Goal: Task Accomplishment & Management: Complete application form

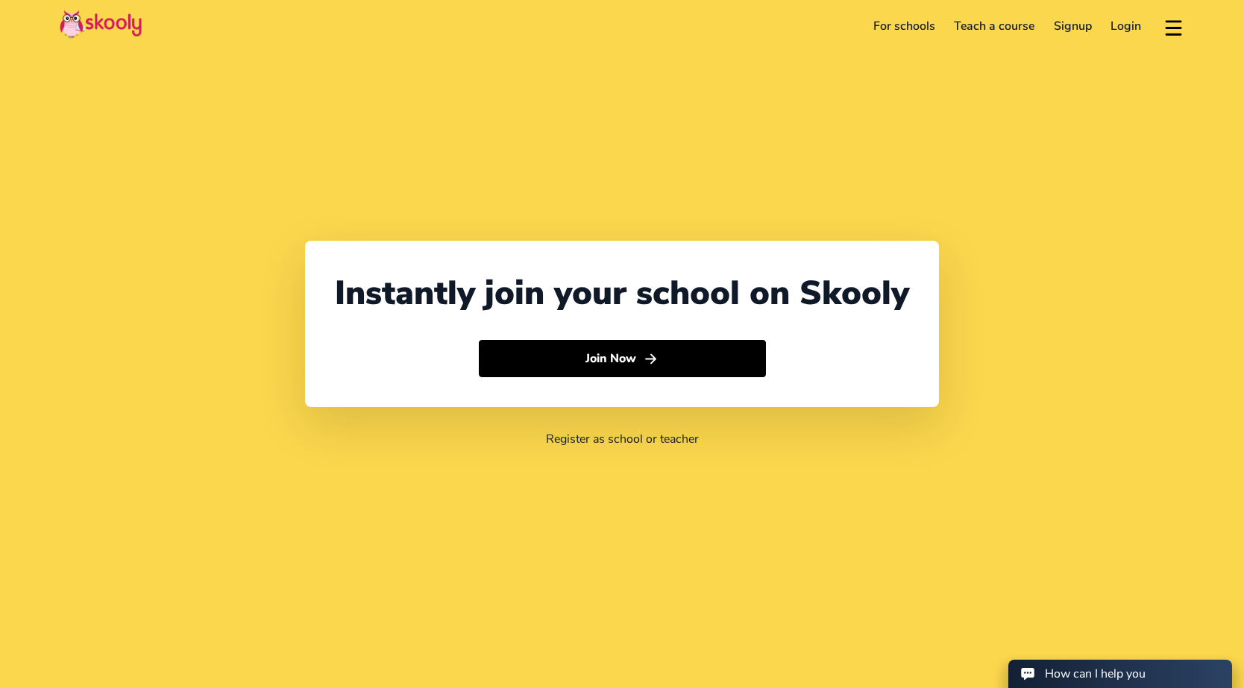
select select "65"
select select "[GEOGRAPHIC_DATA]"
select select "[GEOGRAPHIC_DATA]/[GEOGRAPHIC_DATA]"
click at [917, 33] on link "For schools" at bounding box center [903, 26] width 81 height 24
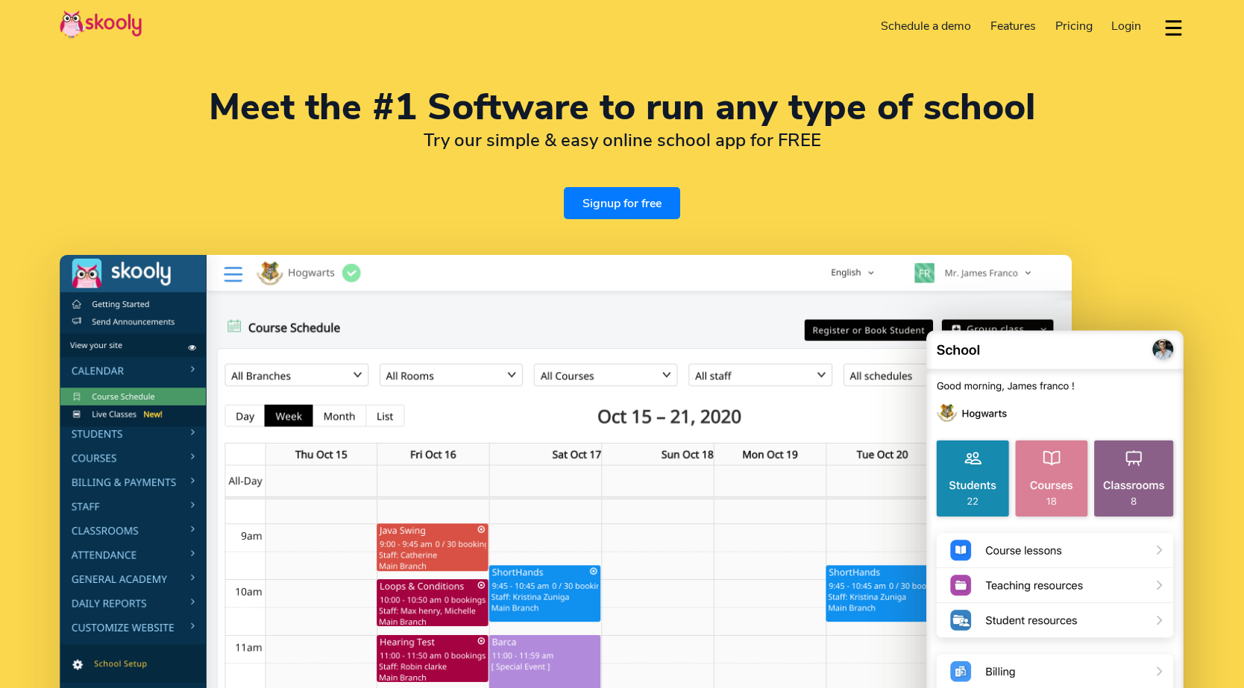
select select "en"
select select "65"
select select "[GEOGRAPHIC_DATA]"
select select "[GEOGRAPHIC_DATA]/[GEOGRAPHIC_DATA]"
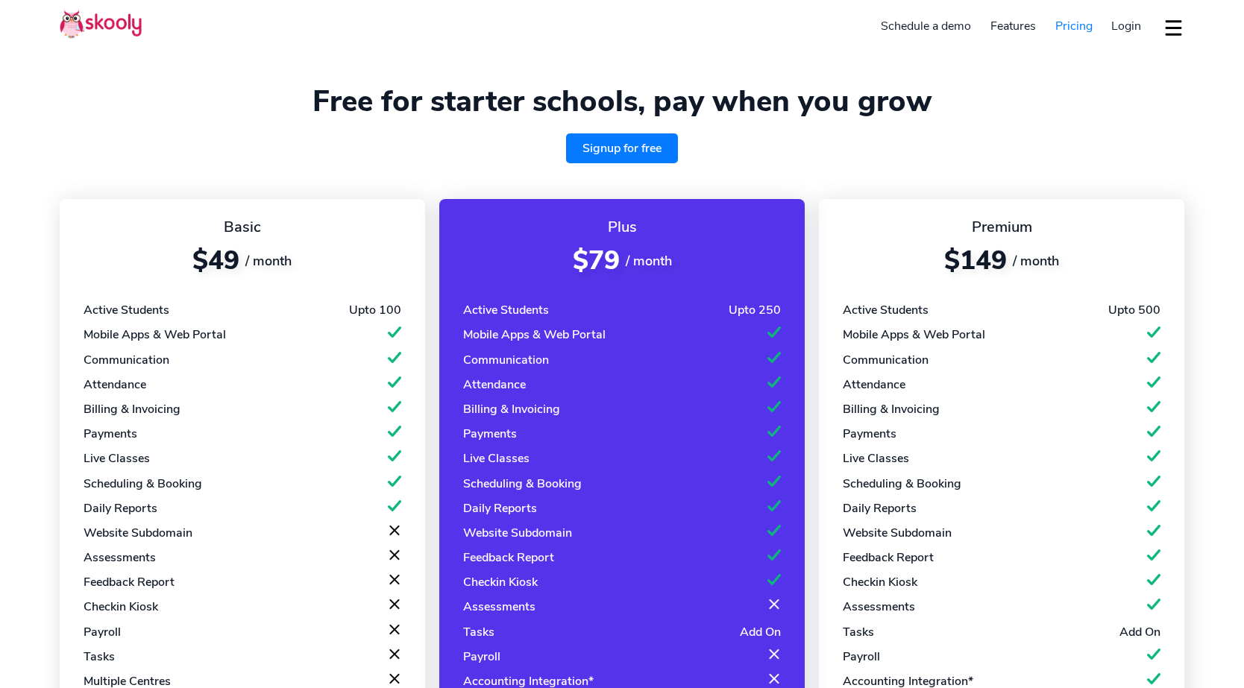
select select "en"
select select "65"
select select "Singapore"
select select "[GEOGRAPHIC_DATA]/[GEOGRAPHIC_DATA]"
click at [1127, 28] on span "Login" at bounding box center [1126, 26] width 30 height 16
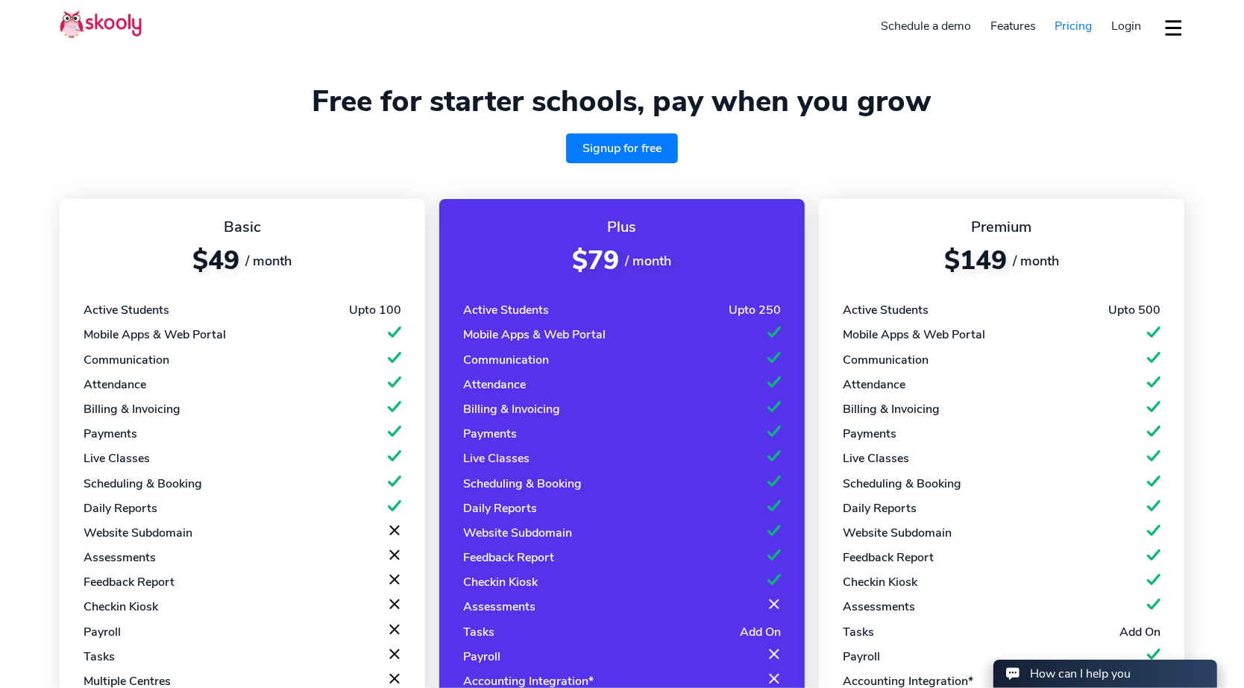
click at [614, 146] on link "Signup for free" at bounding box center [622, 148] width 112 height 30
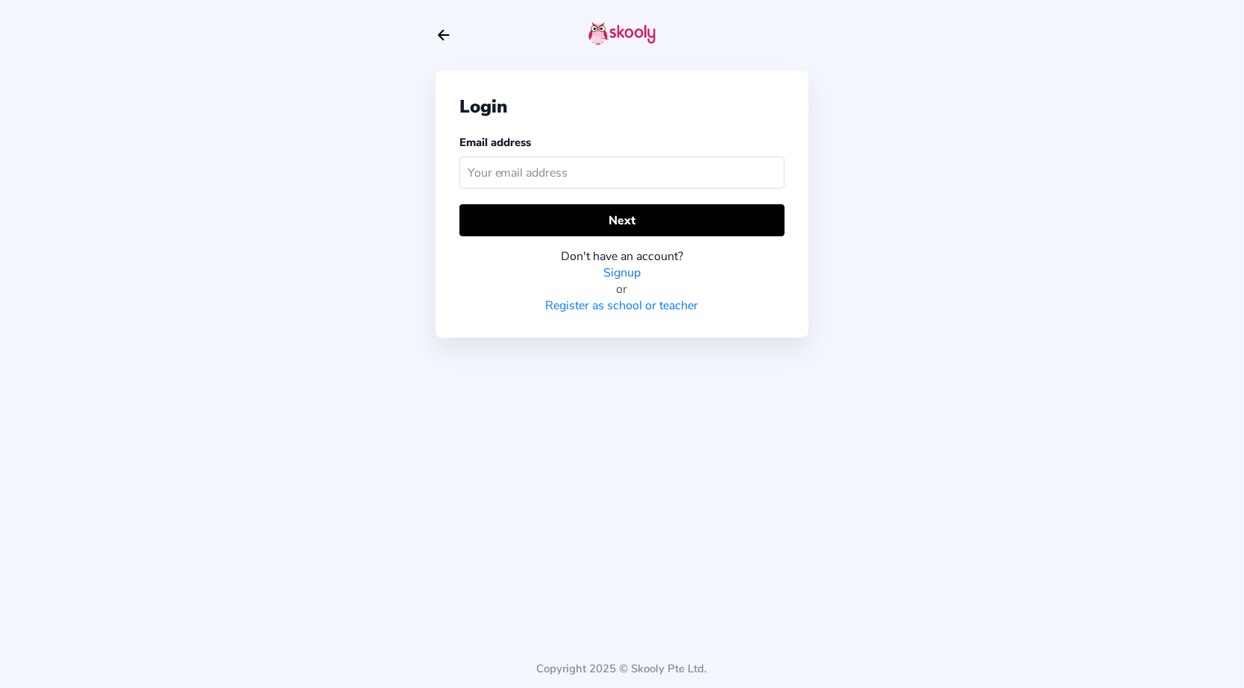
click at [436, 32] on icon "Arrow Back" at bounding box center [443, 35] width 16 height 16
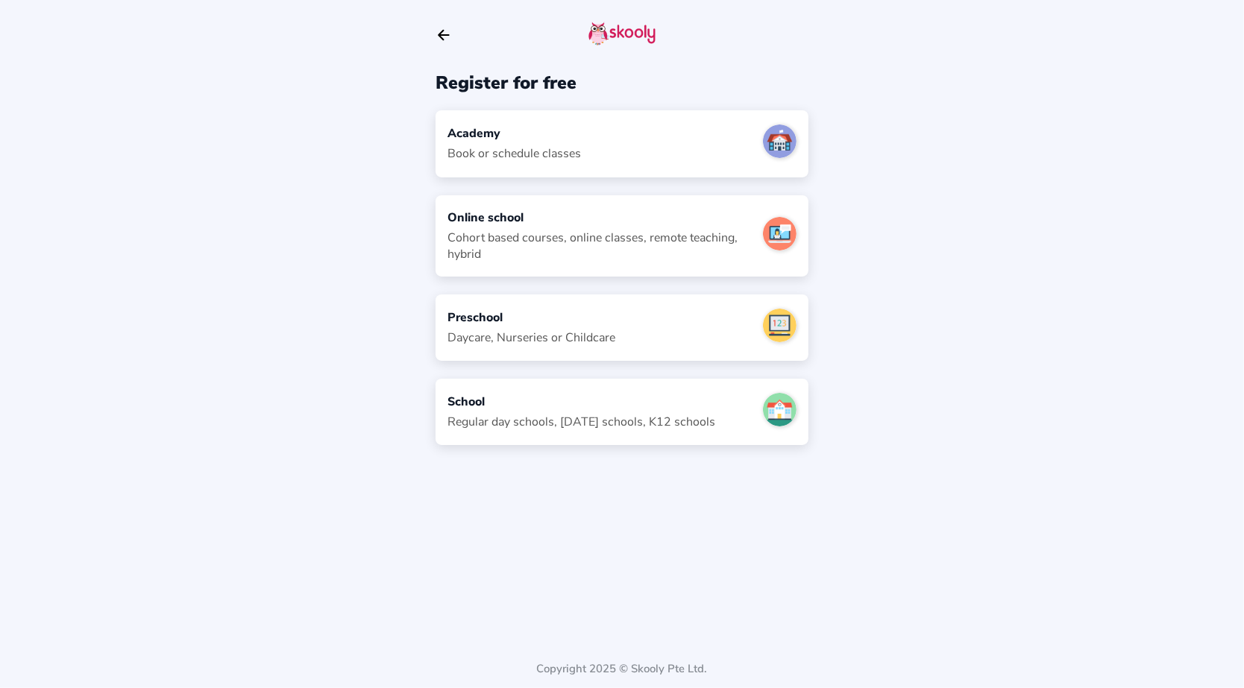
click at [589, 126] on div "Academy Book or schedule classes" at bounding box center [621, 143] width 373 height 66
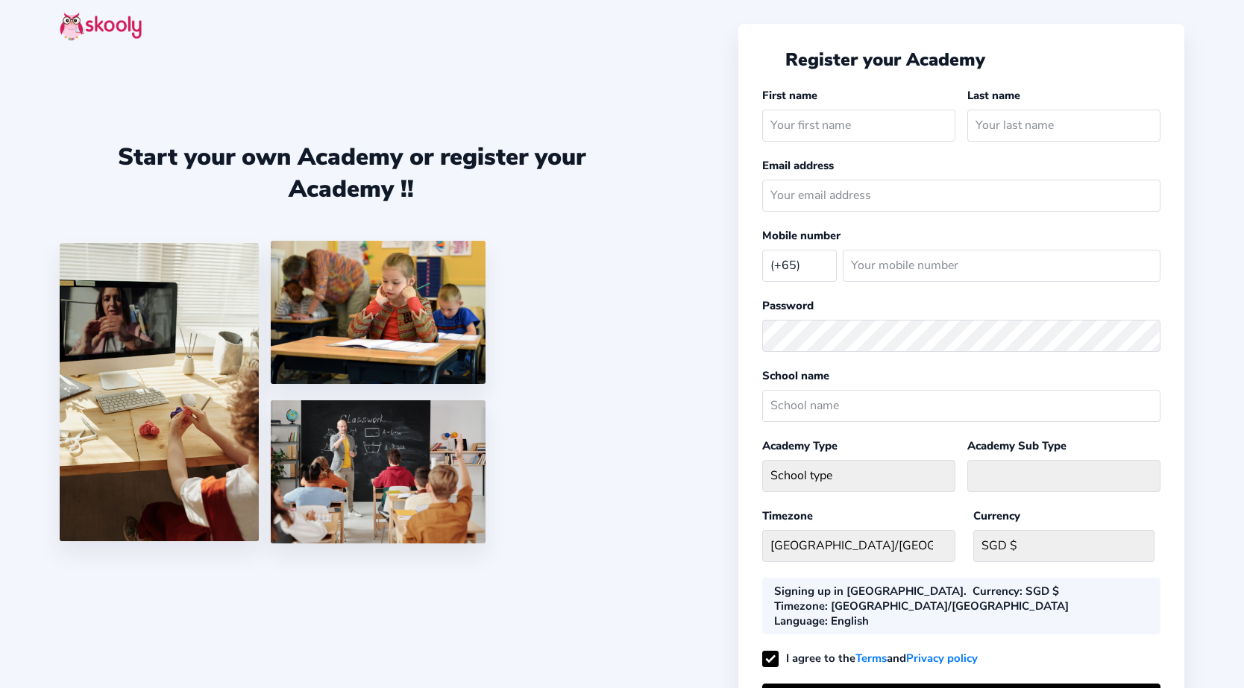
select select "SG"
click at [773, 62] on icon "Arrow Back" at bounding box center [770, 59] width 16 height 16
